Goal: Information Seeking & Learning: Check status

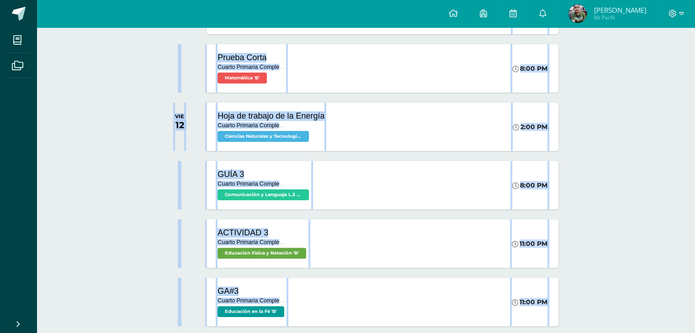
scroll to position [245, 0]
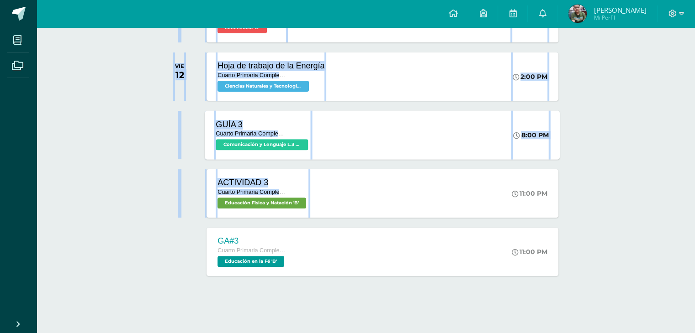
drag, startPoint x: 310, startPoint y: 214, endPoint x: 334, endPoint y: 152, distance: 66.7
click at [334, 152] on div "SEPTIEMBRE JUE 11 PRUEBA CORTA Cuarto Primaria Complementaria Ciencias Sociales…" at bounding box center [365, 95] width 413 height 366
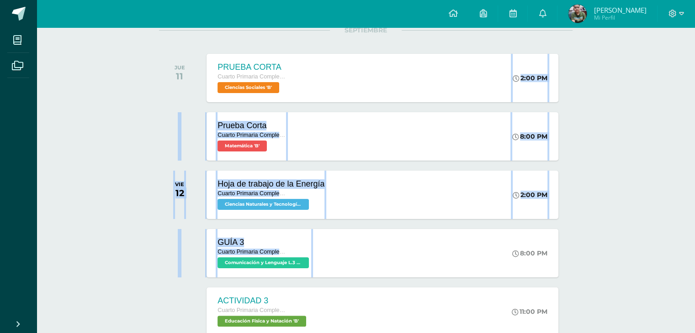
scroll to position [0, 0]
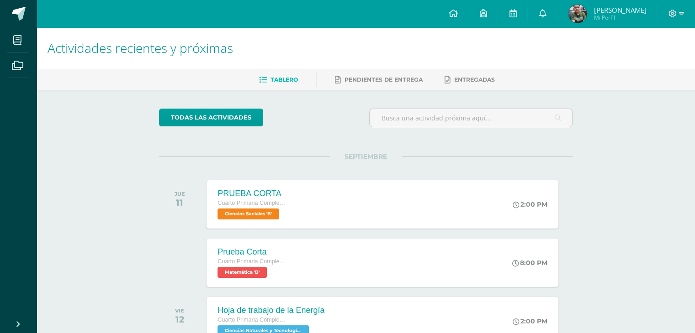
click at [483, 269] on div "Prueba Corta Cuarto Primaria Complementaria Matemática 'B' 8:00 PM Prueba Corta…" at bounding box center [382, 262] width 355 height 49
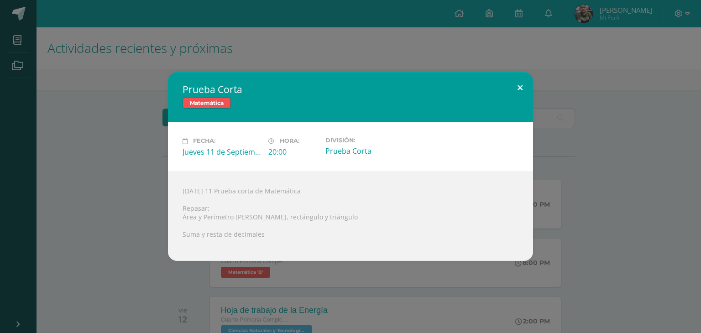
click at [524, 88] on button at bounding box center [520, 87] width 26 height 31
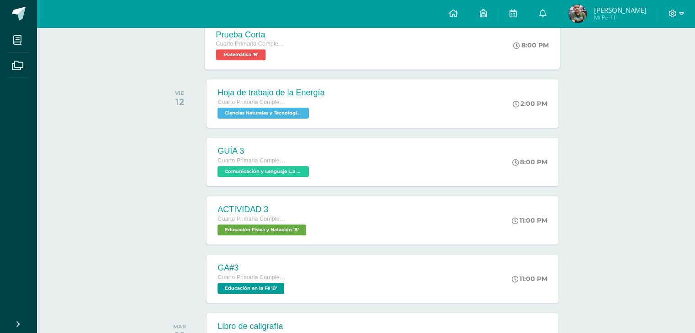
scroll to position [219, 0]
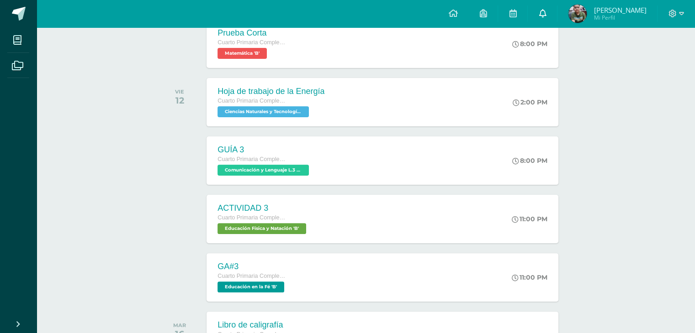
click at [539, 22] on link at bounding box center [541, 13] width 29 height 27
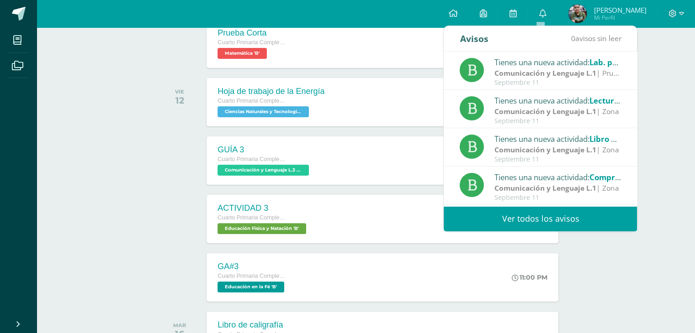
click at [527, 230] on link "Ver todos los avisos" at bounding box center [539, 218] width 193 height 25
click at [529, 224] on link "Ver todos los avisos" at bounding box center [539, 218] width 193 height 25
click at [532, 221] on link "Ver todos los avisos" at bounding box center [539, 218] width 193 height 25
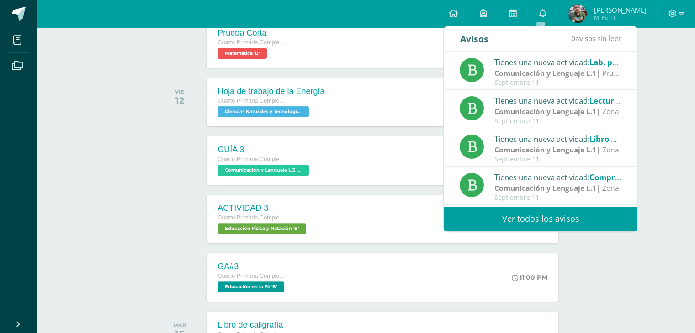
click at [540, 208] on link "Ver todos los avisos" at bounding box center [539, 218] width 193 height 25
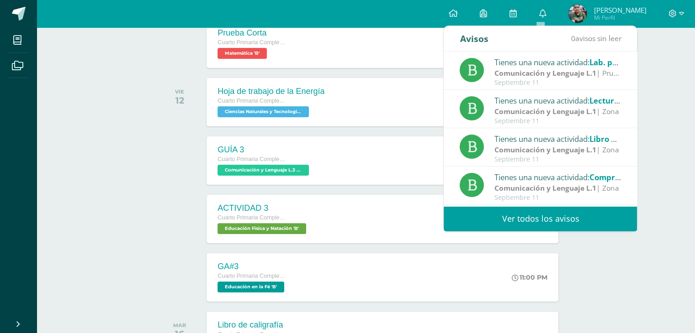
click at [540, 208] on link "Ver todos los avisos" at bounding box center [539, 218] width 193 height 25
drag, startPoint x: 540, startPoint y: 208, endPoint x: 626, endPoint y: 108, distance: 131.8
click at [626, 108] on div "Avisos 0 avisos sin leer Avisos Tienes una nueva actividad: Lab. proceso final …" at bounding box center [539, 128] width 193 height 205
click at [574, 214] on link "Ver todos los avisos" at bounding box center [539, 218] width 193 height 25
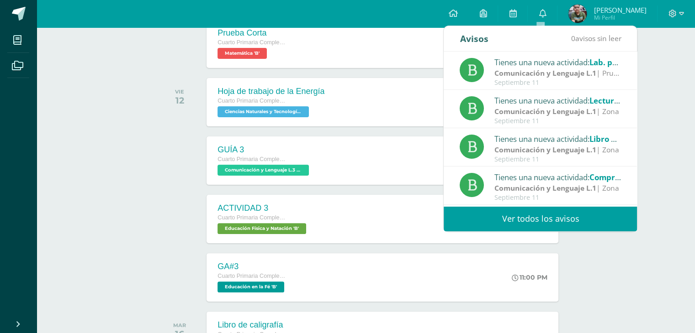
click at [574, 214] on link "Ver todos los avisos" at bounding box center [539, 218] width 193 height 25
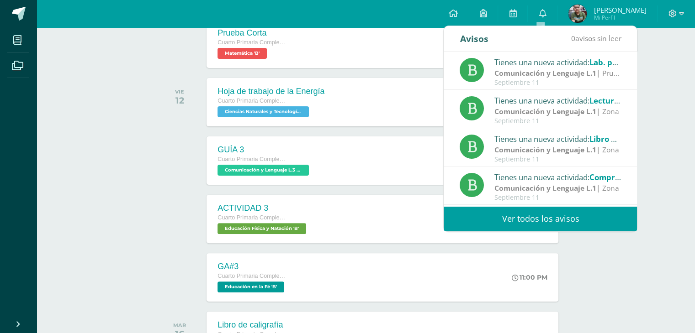
click at [574, 214] on link "Ver todos los avisos" at bounding box center [539, 218] width 193 height 25
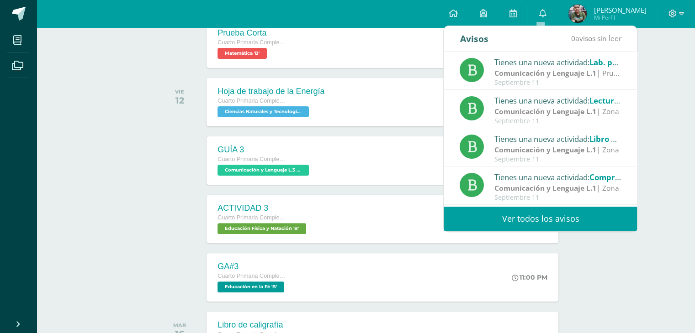
click at [574, 214] on link "Ver todos los avisos" at bounding box center [539, 218] width 193 height 25
click at [576, 223] on link "Ver todos los avisos" at bounding box center [539, 218] width 193 height 25
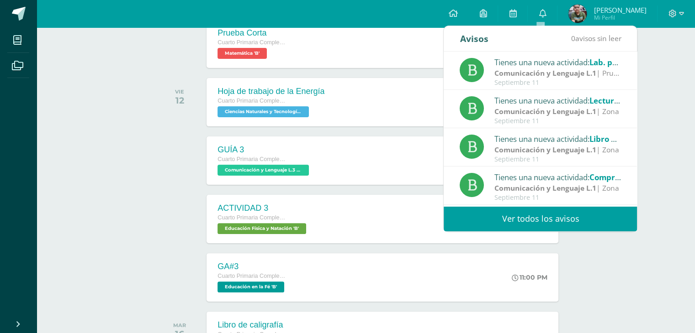
click at [576, 223] on link "Ver todos los avisos" at bounding box center [539, 218] width 193 height 25
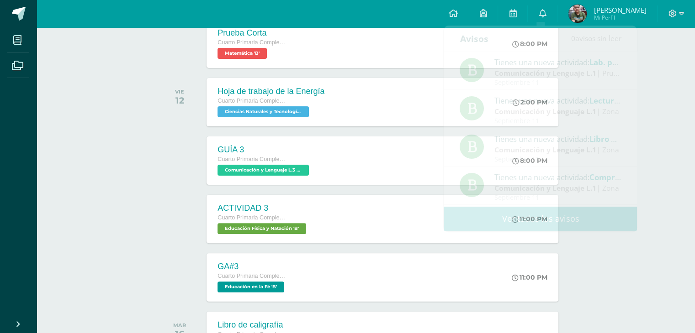
drag, startPoint x: 576, startPoint y: 223, endPoint x: 664, endPoint y: 174, distance: 100.4
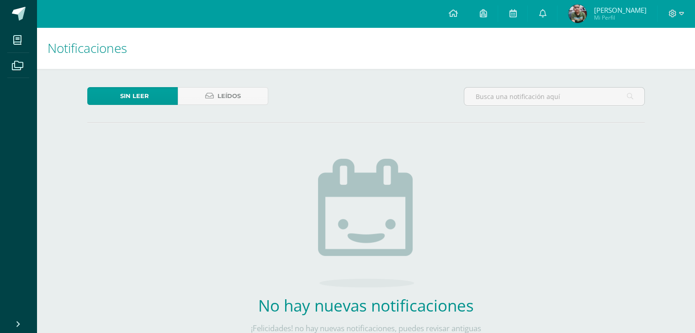
click at [569, 141] on html "Mis cursos Archivos Cerrar panel Ciencias Naturales y Tecnología Cuarto Primari…" at bounding box center [347, 195] width 695 height 391
click at [539, 11] on icon at bounding box center [541, 13] width 7 height 8
click at [230, 93] on span "Leídos" at bounding box center [228, 96] width 23 height 17
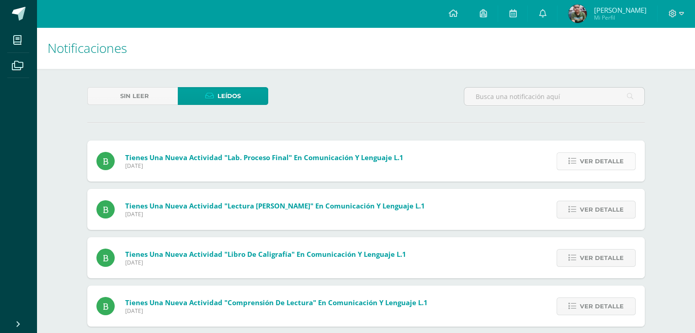
click at [603, 155] on span "Ver detalle" at bounding box center [601, 161] width 44 height 17
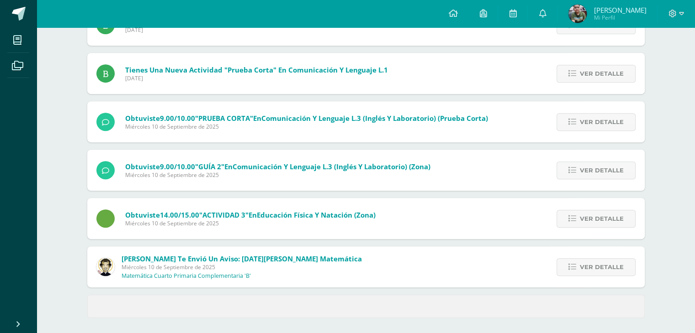
scroll to position [392, 0]
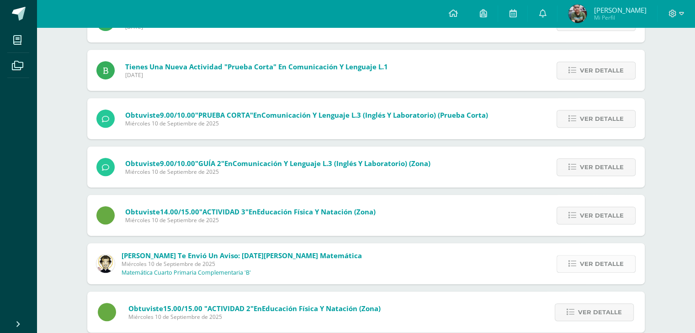
click at [573, 262] on icon at bounding box center [572, 264] width 8 height 8
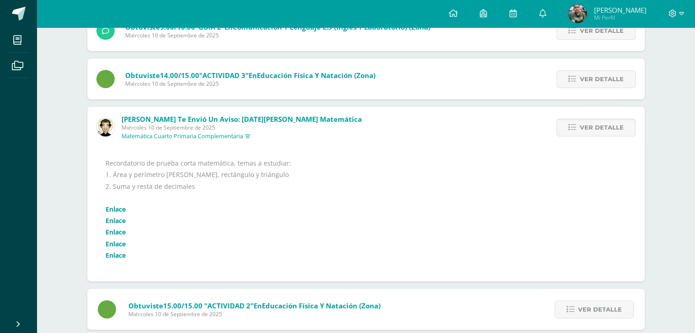
scroll to position [479, 0]
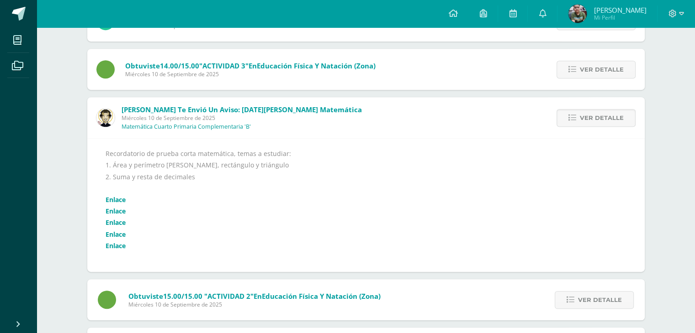
click at [122, 200] on link "Enlace" at bounding box center [115, 199] width 20 height 9
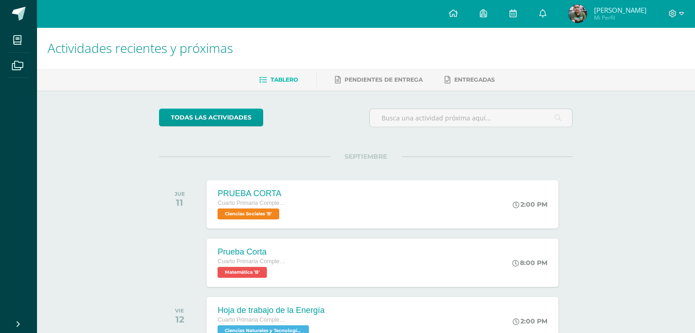
click at [240, 6] on div "Configuración Cerrar sesión Marvin Daniel Alejandro Mi Perfil Avisos 0 avisos s…" at bounding box center [366, 13] width 658 height 27
click at [541, 9] on icon at bounding box center [541, 13] width 7 height 8
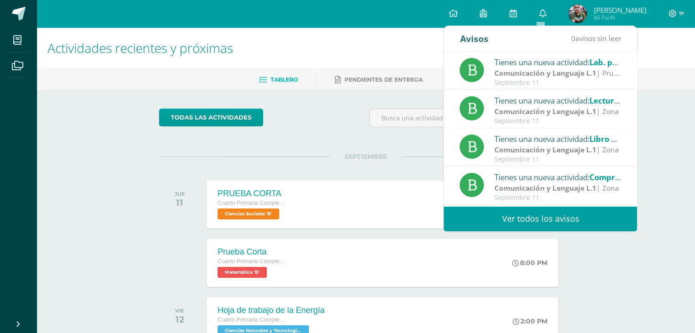
click at [531, 217] on link "Ver todos los avisos" at bounding box center [539, 218] width 193 height 25
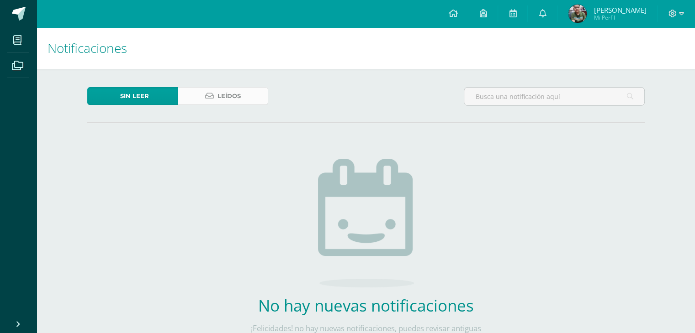
click at [253, 101] on link "Leídos" at bounding box center [223, 96] width 90 height 18
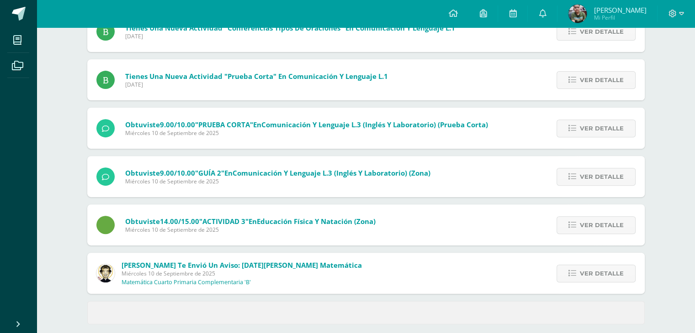
scroll to position [333, 0]
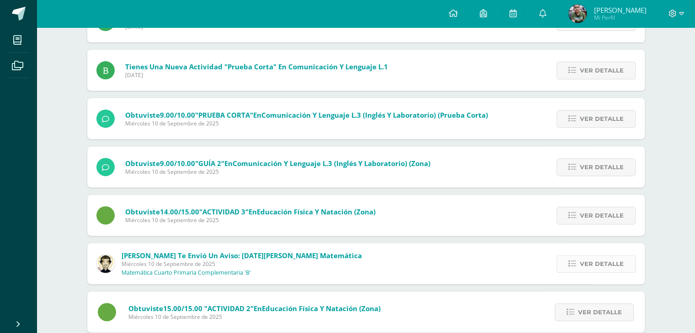
click at [597, 262] on span "Ver detalle" at bounding box center [601, 264] width 44 height 17
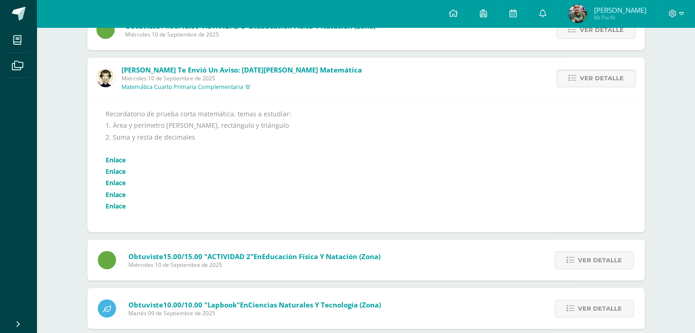
scroll to position [523, 0]
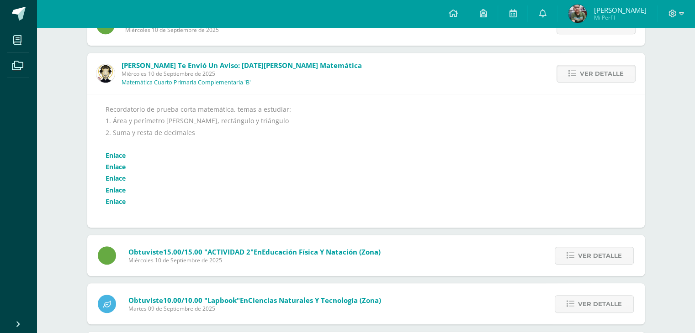
click at [117, 154] on link "Enlace" at bounding box center [115, 155] width 20 height 9
click at [117, 169] on link "Enlace" at bounding box center [115, 167] width 20 height 9
click at [124, 179] on link "Enlace" at bounding box center [115, 178] width 20 height 9
